Goal: Transaction & Acquisition: Book appointment/travel/reservation

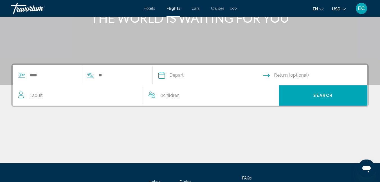
click at [36, 96] on span "Adult" at bounding box center [37, 95] width 11 height 5
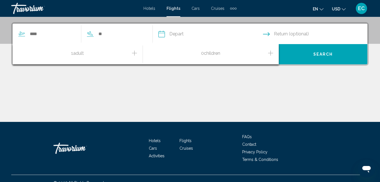
scroll to position [129, 0]
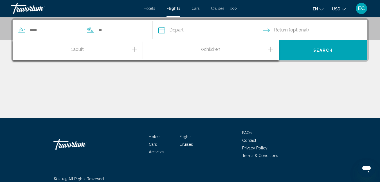
click at [136, 55] on button "Increment adults" at bounding box center [134, 51] width 5 height 10
click at [135, 48] on icon "Increment adults" at bounding box center [134, 49] width 5 height 7
click at [134, 49] on icon "Increment adults" at bounding box center [134, 49] width 5 height 7
click at [128, 55] on div "4 Adult Adults" at bounding box center [80, 51] width 124 height 10
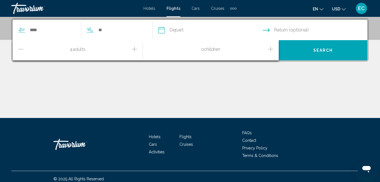
click at [135, 48] on icon "Increment adults" at bounding box center [134, 49] width 5 height 7
click at [135, 50] on icon "Increment adults" at bounding box center [134, 49] width 5 height 7
click at [113, 30] on input "Search widget" at bounding box center [121, 30] width 46 height 8
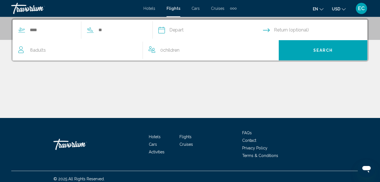
click at [23, 47] on icon "Travelers: 8 adults, 0 children" at bounding box center [21, 49] width 7 height 7
click at [67, 55] on div "8 Adult Adults" at bounding box center [80, 50] width 125 height 20
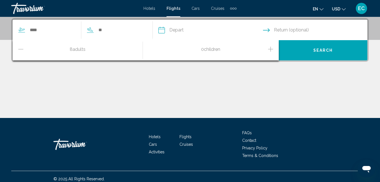
scroll to position [134, 0]
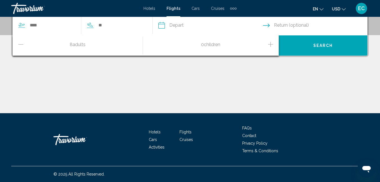
click at [34, 50] on div "8 Adult Adults" at bounding box center [80, 46] width 124 height 10
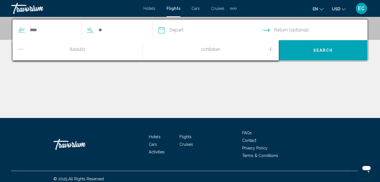
click at [25, 41] on div "8 Adult Adults" at bounding box center [80, 50] width 125 height 20
click at [21, 46] on icon "Decrement adults" at bounding box center [20, 49] width 5 height 7
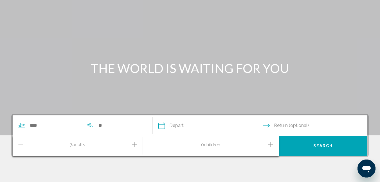
scroll to position [0, 0]
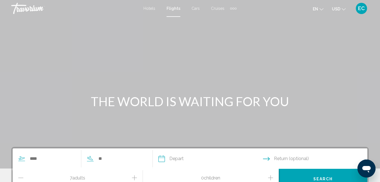
click at [21, 141] on div "Main content" at bounding box center [190, 84] width 380 height 169
click at [21, 146] on div "Main content" at bounding box center [190, 84] width 380 height 169
click at [22, 144] on div "Main content" at bounding box center [190, 84] width 380 height 169
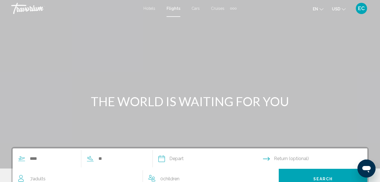
click at [22, 144] on div "Main content" at bounding box center [190, 84] width 380 height 169
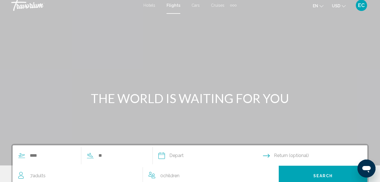
scroll to position [12, 0]
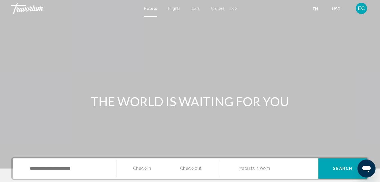
click at [220, 10] on span "Cruises" at bounding box center [218, 8] width 14 height 5
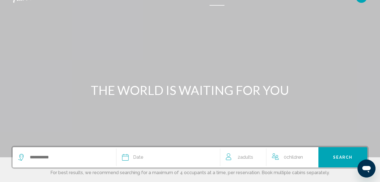
scroll to position [23, 0]
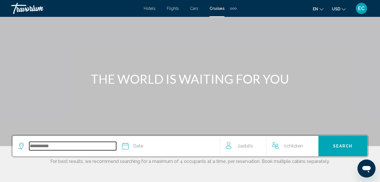
click at [43, 145] on input "Search widget" at bounding box center [72, 146] width 87 height 8
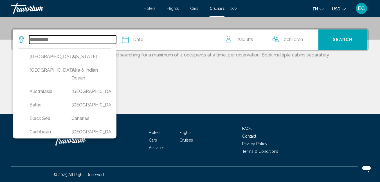
scroll to position [130, 0]
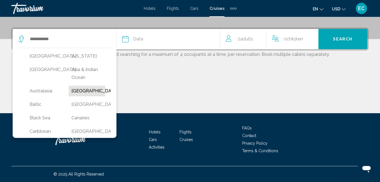
click at [83, 92] on button "[GEOGRAPHIC_DATA]" at bounding box center [87, 91] width 36 height 11
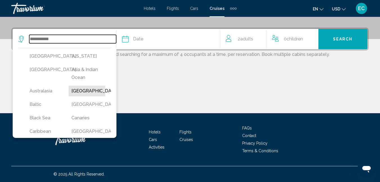
type input "*******"
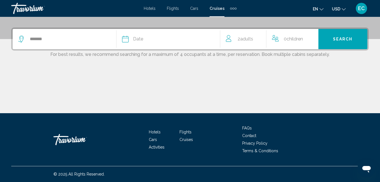
click at [82, 90] on div "Main content" at bounding box center [190, 92] width 358 height 42
click at [93, 89] on div "Main content" at bounding box center [190, 92] width 358 height 42
click at [84, 91] on div "Main content" at bounding box center [190, 92] width 358 height 42
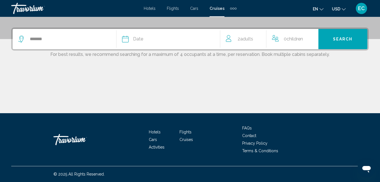
click at [152, 39] on div "Date" at bounding box center [171, 39] width 98 height 8
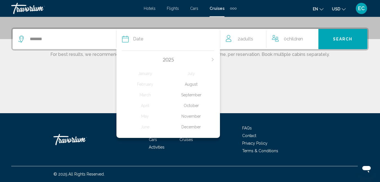
click at [152, 39] on div "Date" at bounding box center [171, 39] width 98 height 8
click at [138, 37] on span "Date" at bounding box center [138, 39] width 10 height 8
click at [130, 40] on div "Date" at bounding box center [171, 39] width 98 height 8
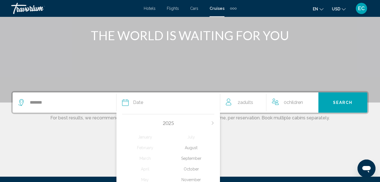
scroll to position [77, 0]
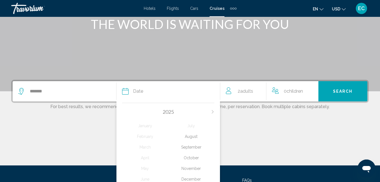
click at [191, 166] on div "November" at bounding box center [191, 169] width 46 height 10
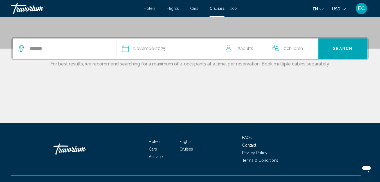
scroll to position [130, 0]
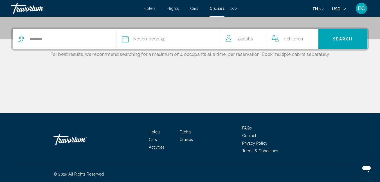
click at [189, 158] on div "Hotels Flights Cars Cruises Activities FAQs Contact Privacy Policy Terms & Cond…" at bounding box center [190, 139] width 358 height 53
click at [126, 40] on icon "Search widget" at bounding box center [125, 39] width 7 height 7
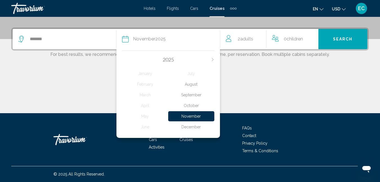
click at [126, 40] on icon "Search widget" at bounding box center [125, 39] width 7 height 7
click at [127, 42] on icon "Search widget" at bounding box center [125, 39] width 7 height 7
drag, startPoint x: 126, startPoint y: 41, endPoint x: 128, endPoint y: 44, distance: 3.7
click at [128, 46] on button "Date [DATE] [DATE] February March April May June July August September October …" at bounding box center [171, 39] width 98 height 20
click at [127, 39] on icon "Search widget" at bounding box center [125, 39] width 7 height 7
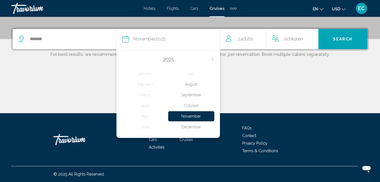
click at [127, 38] on icon "Search widget" at bounding box center [125, 39] width 7 height 7
click at [127, 38] on icon "Search widget" at bounding box center [125, 39] width 6 height 7
click at [128, 38] on icon "Search widget" at bounding box center [125, 39] width 6 height 7
click at [189, 110] on div "October" at bounding box center [191, 106] width 46 height 10
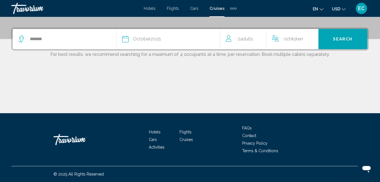
click at [189, 105] on div "Main content" at bounding box center [190, 92] width 358 height 42
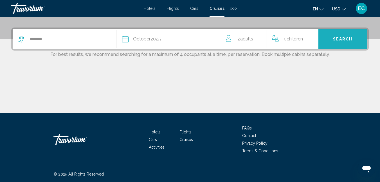
click at [339, 37] on span "Search" at bounding box center [343, 39] width 20 height 5
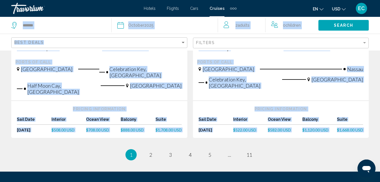
scroll to position [708, 0]
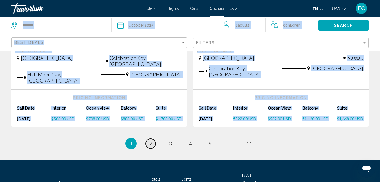
click at [153, 139] on link "page 2" at bounding box center [151, 144] width 10 height 10
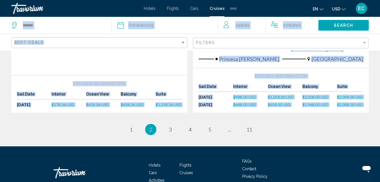
scroll to position [732, 0]
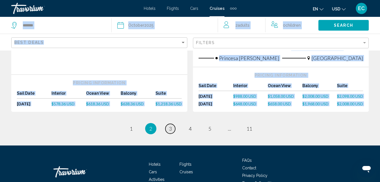
click at [169, 126] on span "3" at bounding box center [170, 129] width 3 height 6
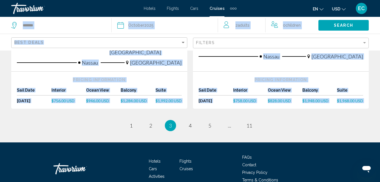
scroll to position [695, 0]
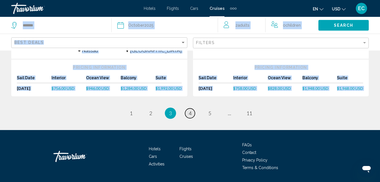
click at [191, 110] on span "4" at bounding box center [190, 113] width 3 height 6
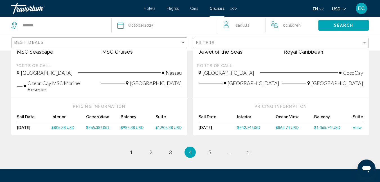
scroll to position [653, 0]
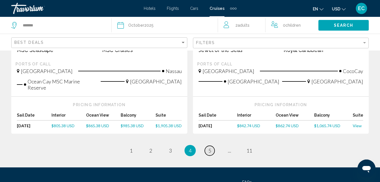
click at [209, 148] on span "5" at bounding box center [210, 151] width 3 height 6
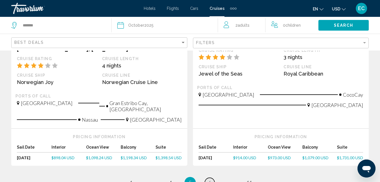
scroll to position [619, 0]
